Goal: Information Seeking & Learning: Learn about a topic

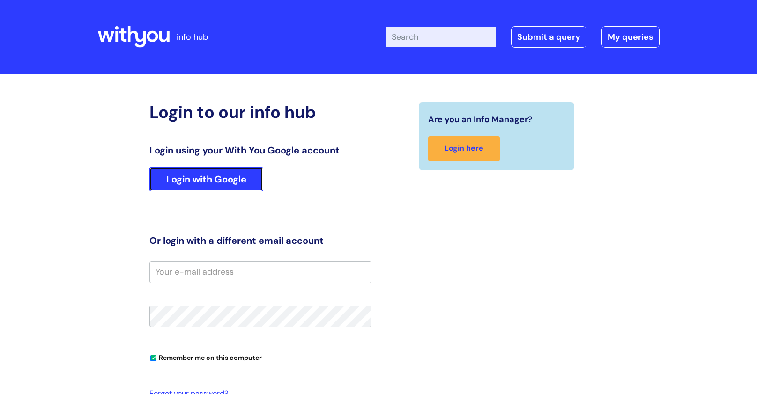
click at [208, 167] on link "Login with Google" at bounding box center [206, 179] width 114 height 24
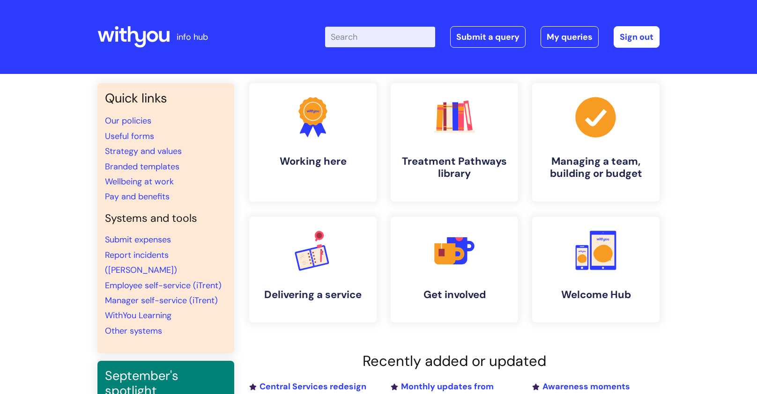
click at [364, 62] on div "Enter your search term here... Search Submit a query My queries Welcome Ruth Me…" at bounding box center [448, 36] width 423 height 55
click at [452, 143] on link ".cls-1{fill:#f89b22;}.cls-1,.cls-2,.cls-3,.cls-4,.cls-5,.cls-6,.cls-7{stroke-wi…" at bounding box center [454, 142] width 129 height 120
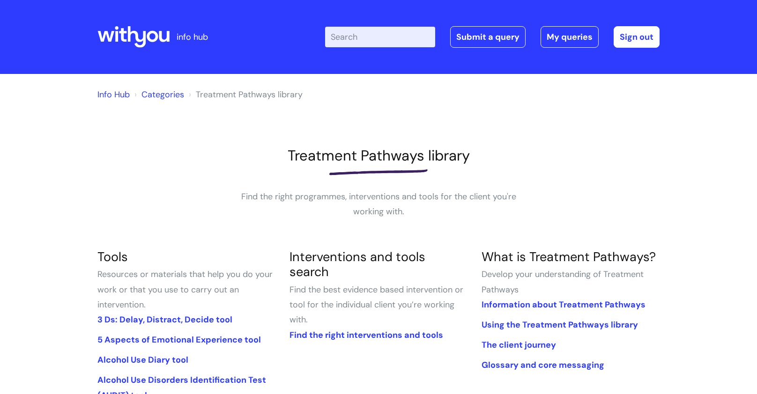
drag, startPoint x: 354, startPoint y: 36, endPoint x: 354, endPoint y: 30, distance: 5.6
click at [354, 35] on input "Enter your search term here..." at bounding box center [380, 37] width 110 height 21
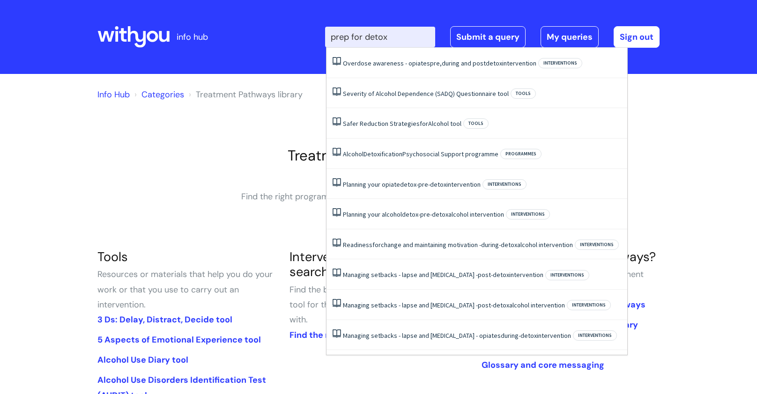
type input "prep for detox"
click button "Search" at bounding box center [0, 0] width 0 height 0
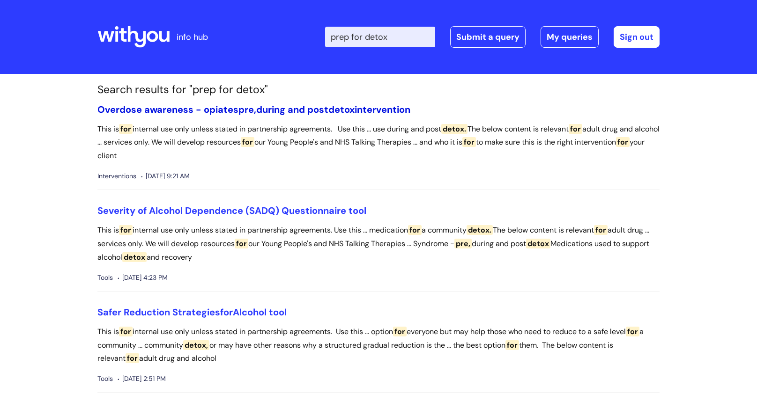
click at [325, 112] on link "Overdose awareness - opiates pre, during and post detox intervention" at bounding box center [253, 110] width 313 height 12
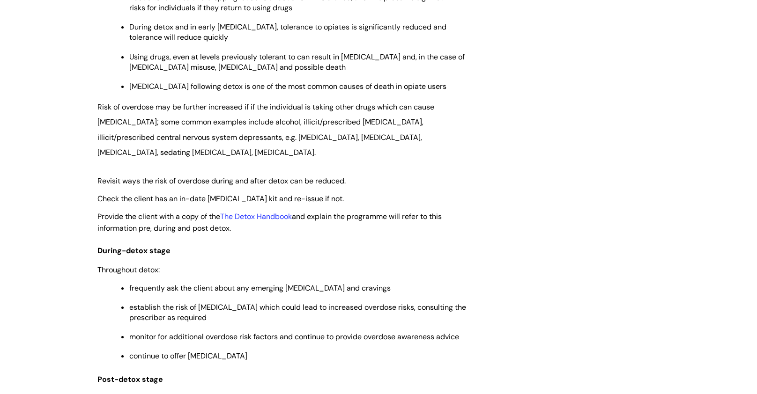
scroll to position [1444, 0]
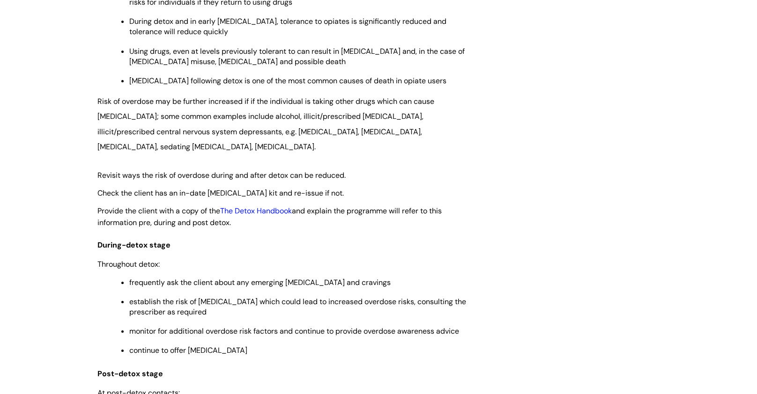
click at [279, 206] on link "The Detox Handbook" at bounding box center [256, 211] width 72 height 10
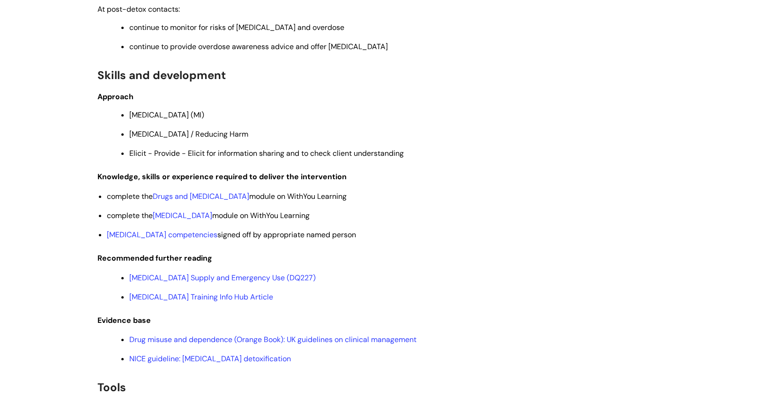
scroll to position [1839, 0]
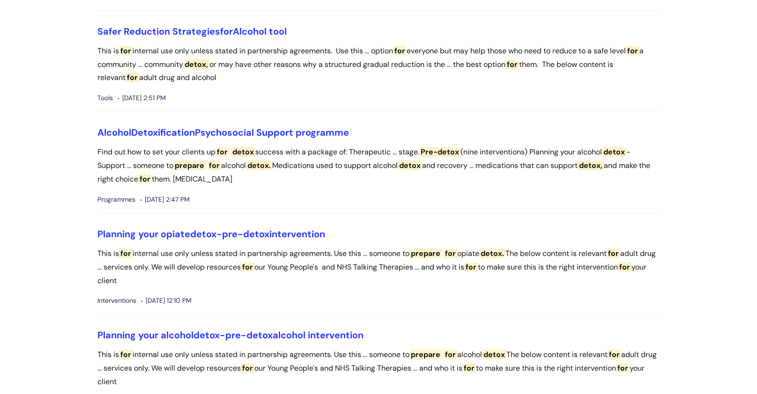
scroll to position [281, 0]
click at [245, 233] on span "pre-detox" at bounding box center [245, 234] width 47 height 12
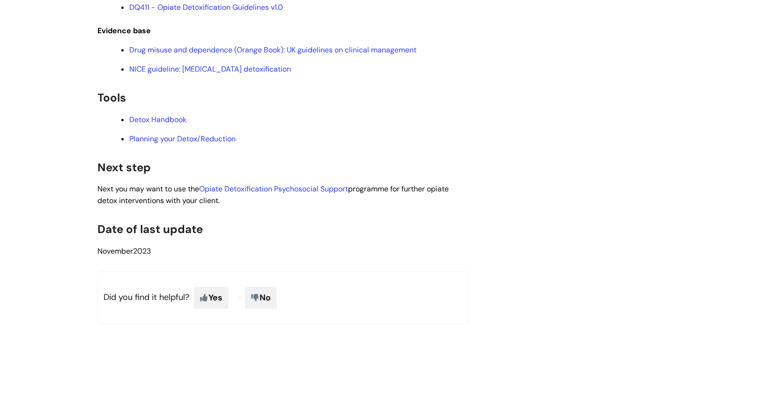
scroll to position [1556, 0]
click at [180, 143] on link "Planning your Detox/Reduction" at bounding box center [182, 138] width 106 height 10
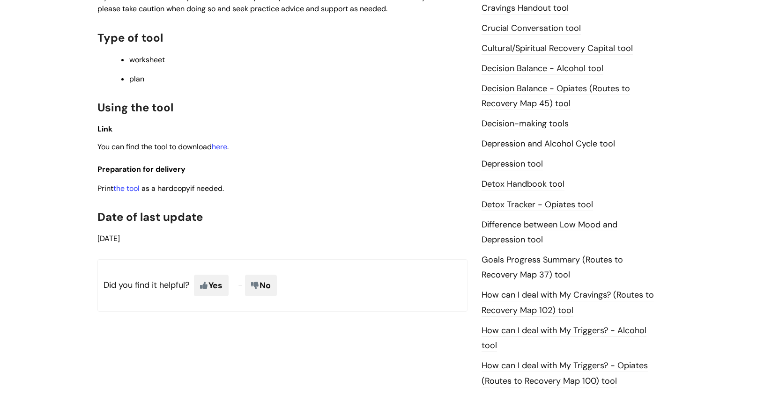
scroll to position [428, 0]
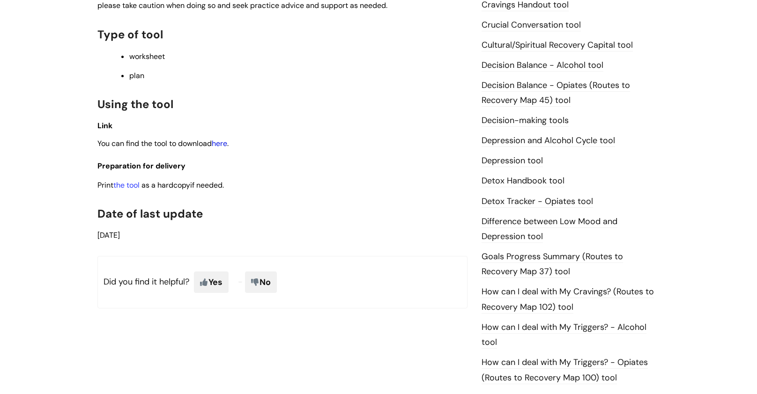
click at [227, 140] on link "here" at bounding box center [219, 144] width 15 height 10
